Goal: Transaction & Acquisition: Purchase product/service

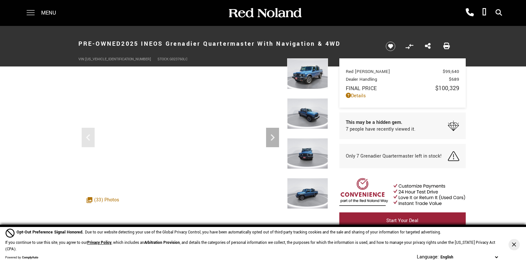
click at [31, 9] on span at bounding box center [31, 13] width 8 height 26
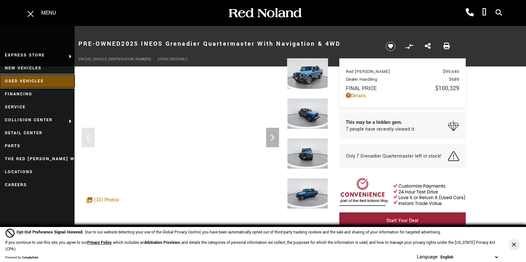
click at [37, 78] on link "Used Vehicles" at bounding box center [37, 81] width 75 height 13
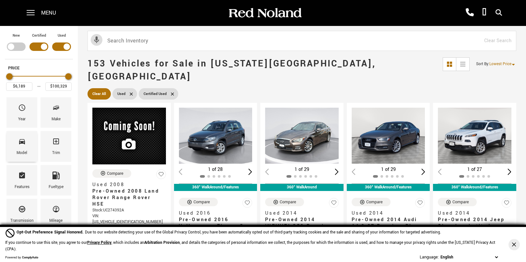
click at [25, 142] on icon "Model" at bounding box center [22, 141] width 6 height 5
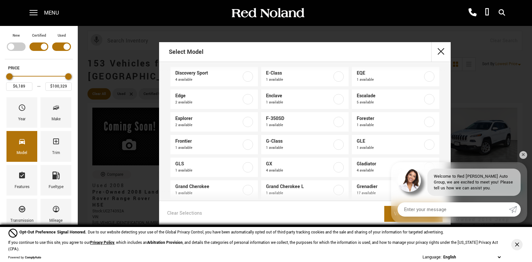
scroll to position [165, 0]
click at [36, 11] on span at bounding box center [33, 10] width 8 height 1
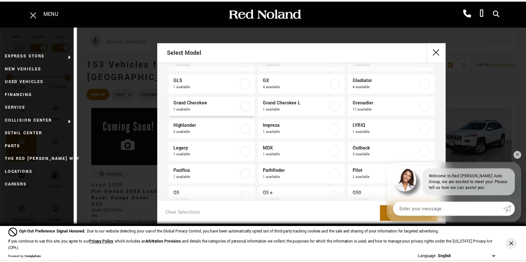
scroll to position [0, 0]
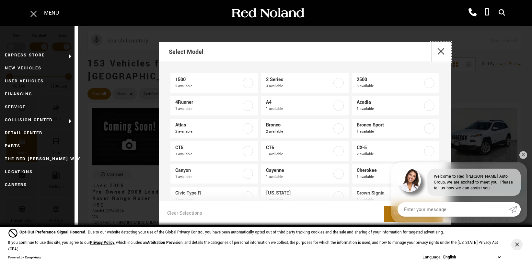
click at [442, 49] on button "close" at bounding box center [440, 51] width 19 height 19
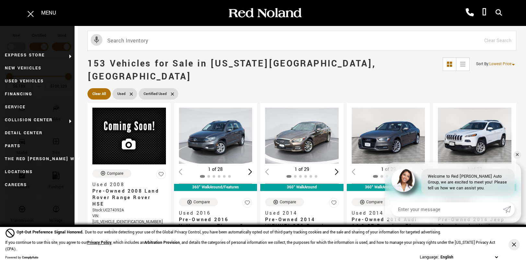
click at [172, 92] on icon at bounding box center [172, 93] width 3 height 3
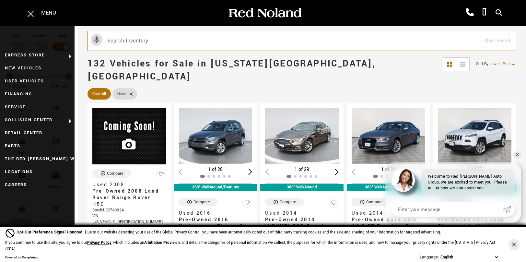
click at [129, 40] on input "text" at bounding box center [302, 41] width 429 height 20
type input "ineos"
type input "$66,683"
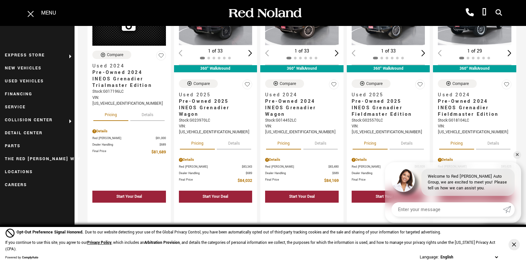
scroll to position [626, 0]
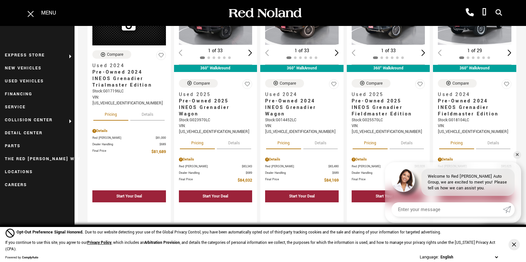
click at [265, 189] on div "Start Your Deal See Payment Options" at bounding box center [301, 206] width 83 height 34
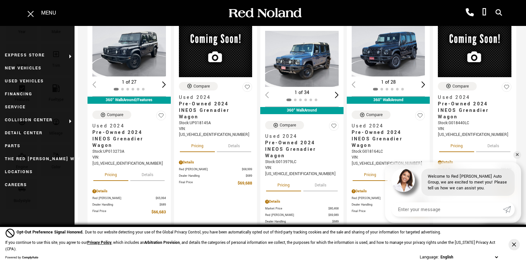
scroll to position [0, 0]
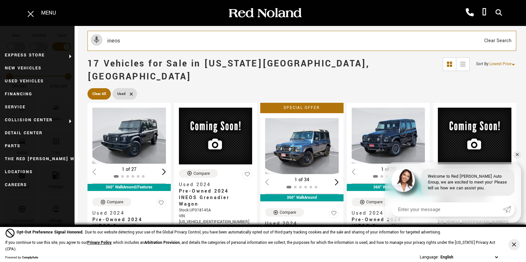
click at [342, 40] on input "ineos" at bounding box center [302, 41] width 429 height 20
type input "i"
type input "qua"
type input "$6,189"
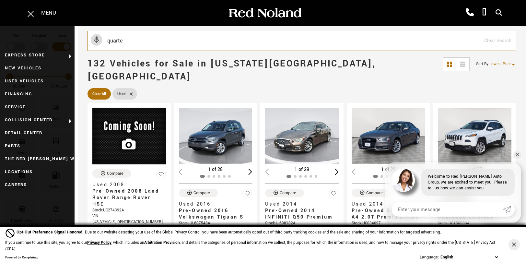
type input "quarter"
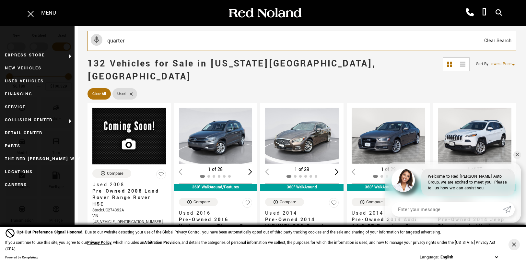
type input "$92,688"
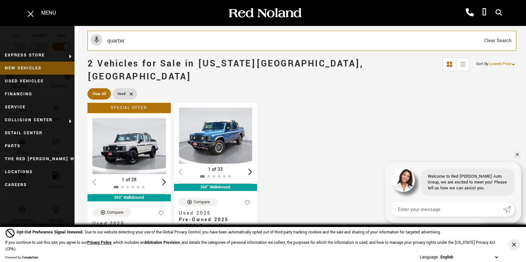
type input "quarter"
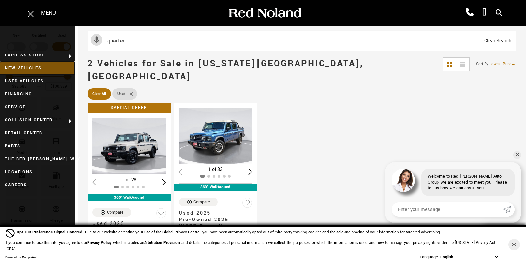
click at [42, 65] on link "New Vehicles" at bounding box center [37, 68] width 75 height 13
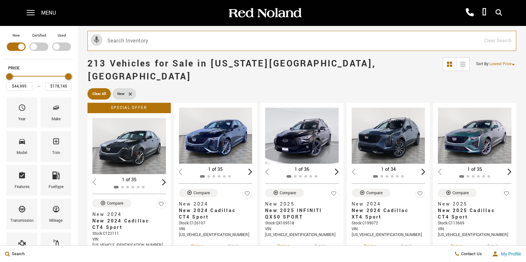
click at [146, 38] on input "text" at bounding box center [302, 41] width 429 height 20
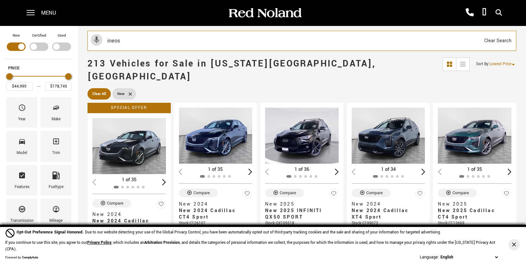
type input "ineos"
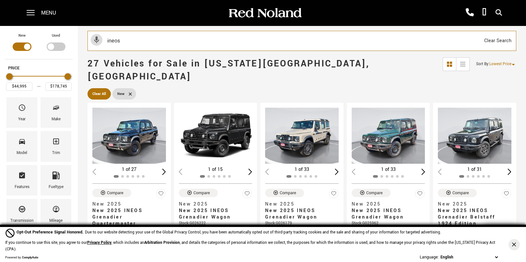
type input "$78,663"
type input "$93,333"
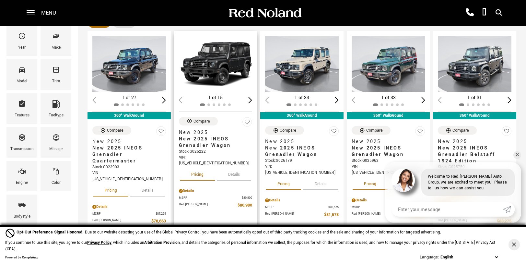
scroll to position [71, 0]
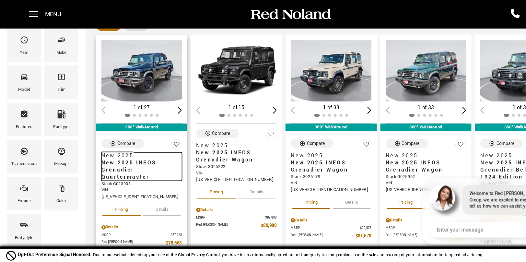
click at [114, 145] on span "New 2025 INEOS Grenadier Quartermaster" at bounding box center [126, 154] width 69 height 19
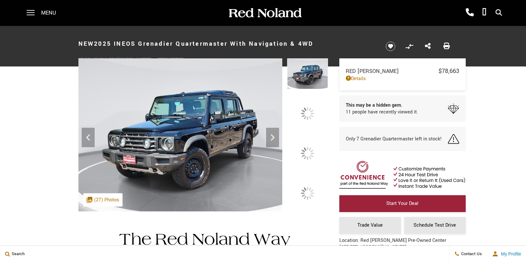
click at [311, 150] on div at bounding box center [308, 154] width 14 height 14
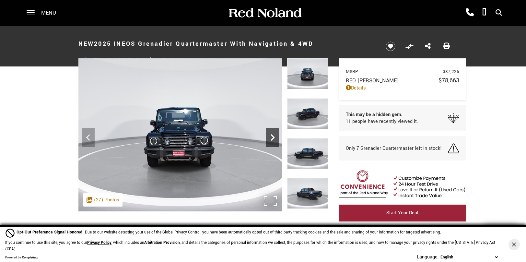
click at [270, 135] on icon "Next" at bounding box center [272, 137] width 13 height 13
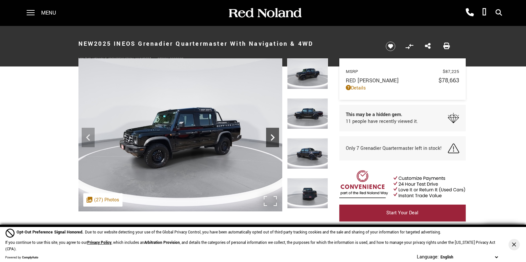
click at [270, 135] on icon "Next" at bounding box center [272, 137] width 13 height 13
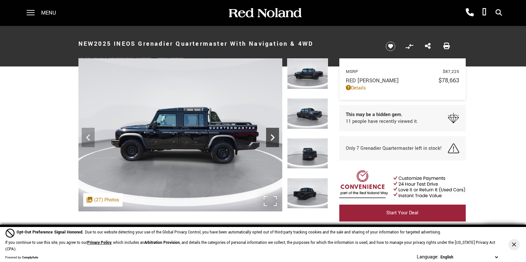
click at [270, 135] on icon "Next" at bounding box center [272, 137] width 13 height 13
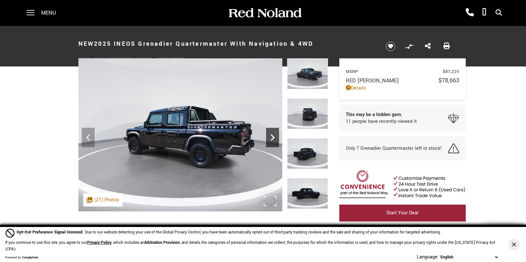
click at [270, 135] on icon "Next" at bounding box center [272, 137] width 13 height 13
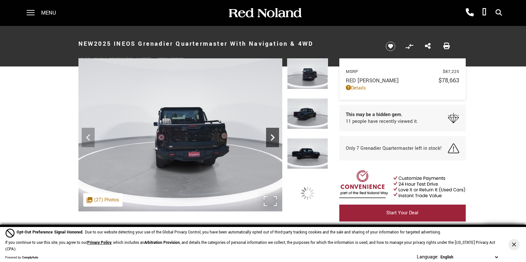
click at [270, 135] on icon "Next" at bounding box center [272, 137] width 13 height 13
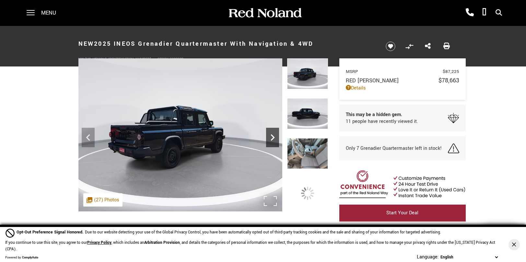
click at [270, 135] on icon "Next" at bounding box center [272, 137] width 13 height 13
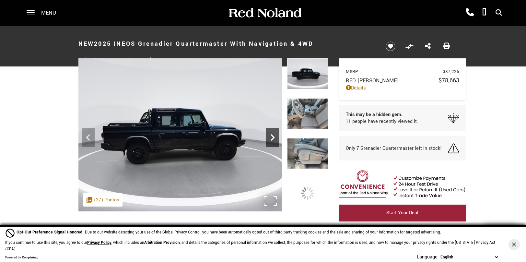
click at [270, 135] on icon "Next" at bounding box center [272, 137] width 13 height 13
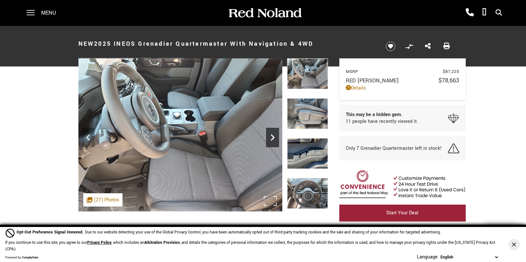
click at [270, 135] on icon "Next" at bounding box center [272, 137] width 13 height 13
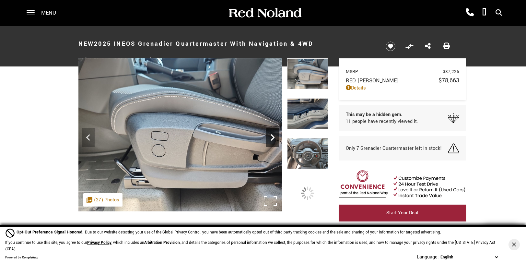
click at [270, 135] on icon "Next" at bounding box center [272, 137] width 13 height 13
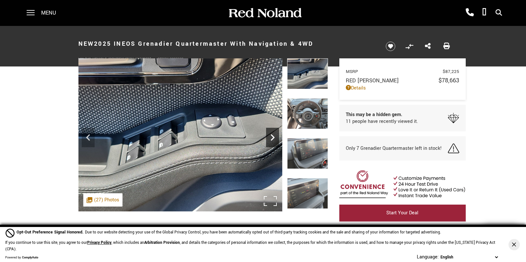
click at [270, 135] on icon "Next" at bounding box center [272, 137] width 13 height 13
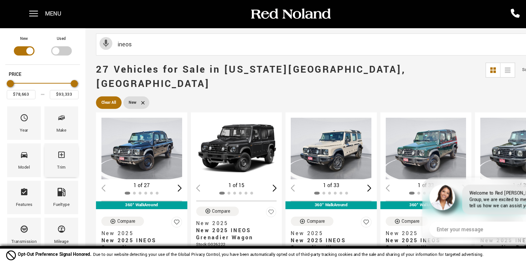
click at [57, 153] on div "Trim" at bounding box center [56, 152] width 8 height 7
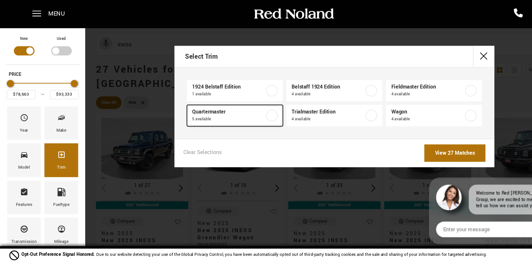
click at [250, 103] on label at bounding box center [248, 105] width 10 height 10
checkbox input "true"
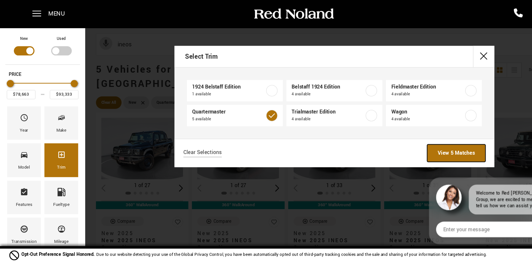
click at [411, 138] on link "View 5 Matches" at bounding box center [416, 140] width 53 height 16
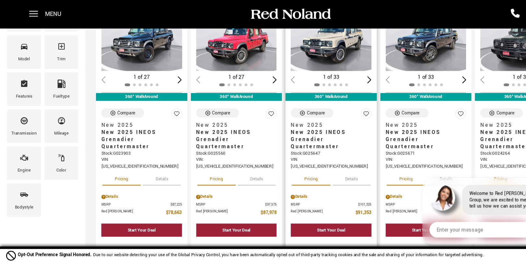
scroll to position [98, 0]
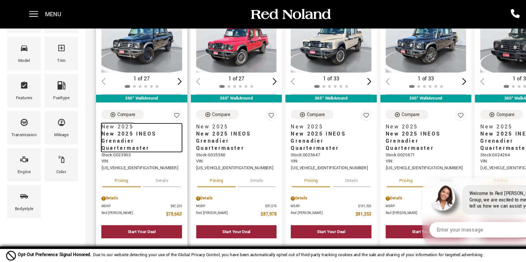
click at [147, 120] on span "New 2025 INEOS Grenadier Quartermaster" at bounding box center [126, 128] width 69 height 19
